Goal: Information Seeking & Learning: Learn about a topic

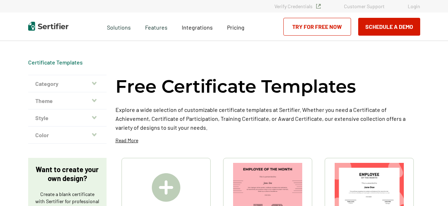
scroll to position [143, 0]
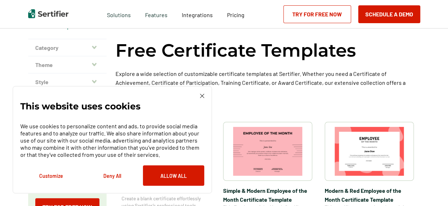
scroll to position [36, 0]
click at [200, 97] on img at bounding box center [202, 96] width 4 height 4
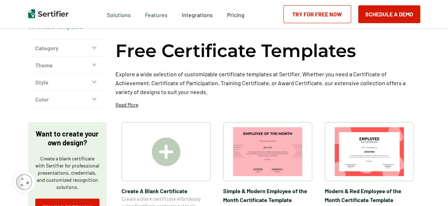
click at [192, 144] on div at bounding box center [166, 151] width 89 height 59
click at [93, 79] on icon "button" at bounding box center [94, 82] width 5 height 6
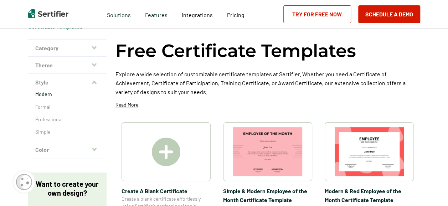
click at [46, 93] on p "Modern" at bounding box center [67, 94] width 64 height 7
